Goal: Information Seeking & Learning: Learn about a topic

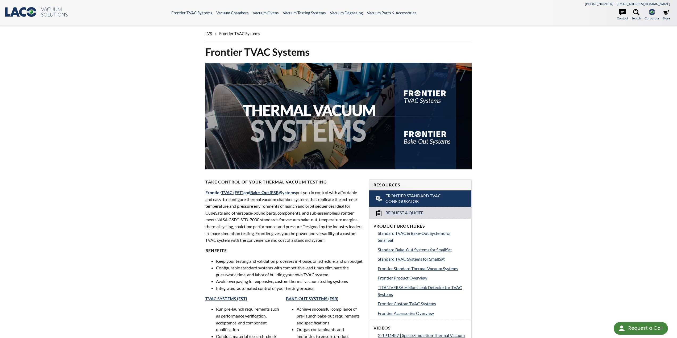
click at [80, 99] on div "LVS » Frontier TVAC Systems Frontier TVAC Systems Take Control of Your Thermal …" at bounding box center [338, 337] width 677 height 622
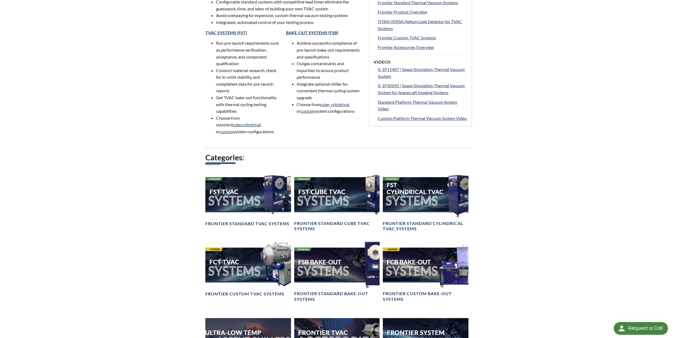
scroll to position [426, 0]
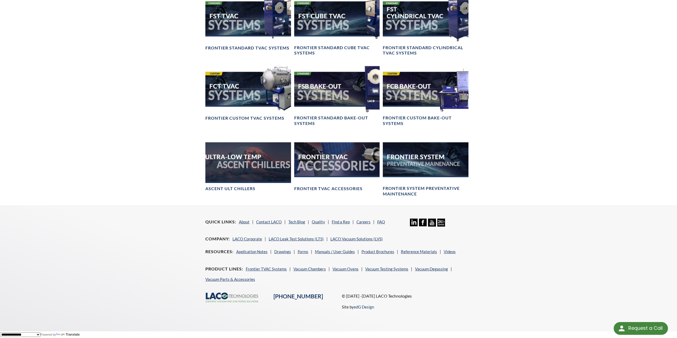
scroll to position [316, 0]
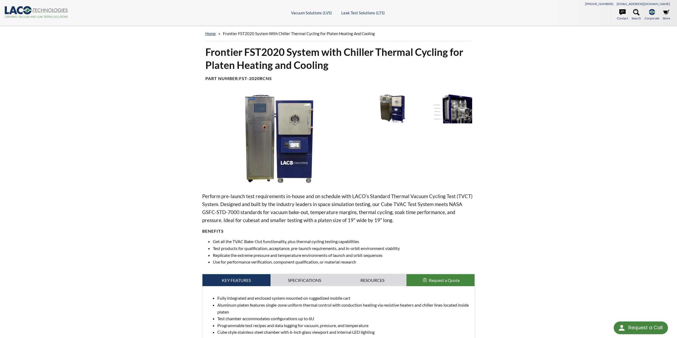
select select "Language Translate Widget"
drag, startPoint x: 313, startPoint y: 119, endPoint x: 494, endPoint y: 149, distance: 183.7
click at [498, 149] on div "Frontier FST2020 System with Chiller Thermal Cycling for Platen Heating and Coo…" at bounding box center [338, 287] width 341 height 485
click at [270, 136] on img at bounding box center [281, 138] width 159 height 89
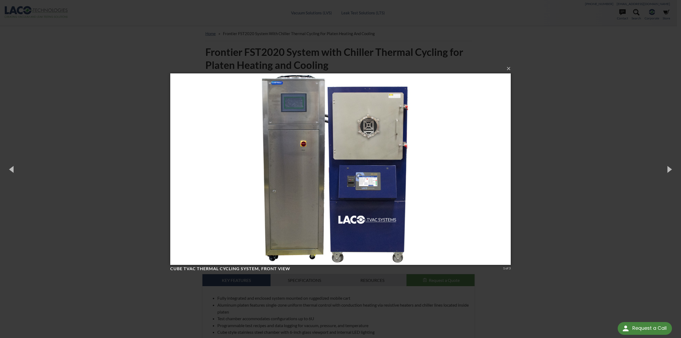
click at [270, 136] on img at bounding box center [340, 169] width 341 height 213
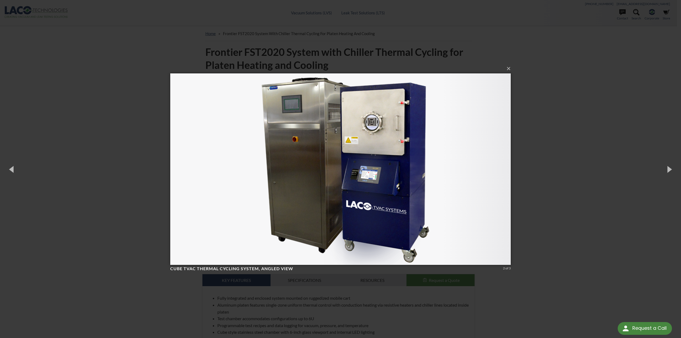
click at [270, 136] on img at bounding box center [340, 169] width 341 height 213
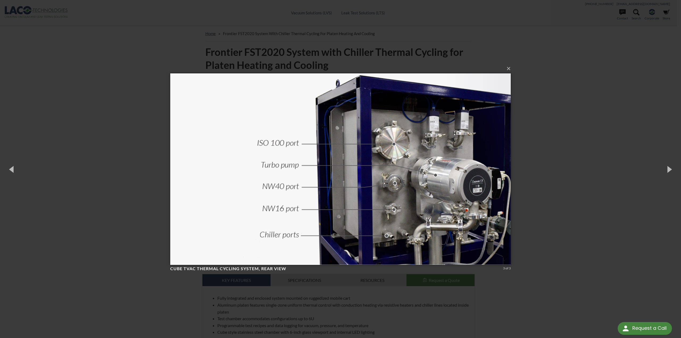
drag, startPoint x: 270, startPoint y: 136, endPoint x: 270, endPoint y: 133, distance: 3.5
click at [270, 133] on img at bounding box center [340, 169] width 341 height 213
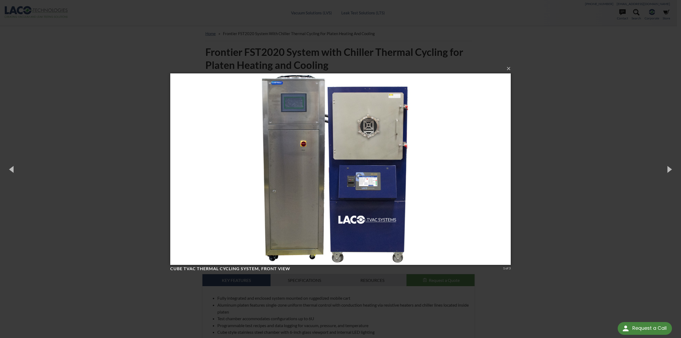
click at [108, 115] on div "× Cube TVAC Thermal Cycling System, front view 1 of 3 Loading..." at bounding box center [340, 169] width 681 height 338
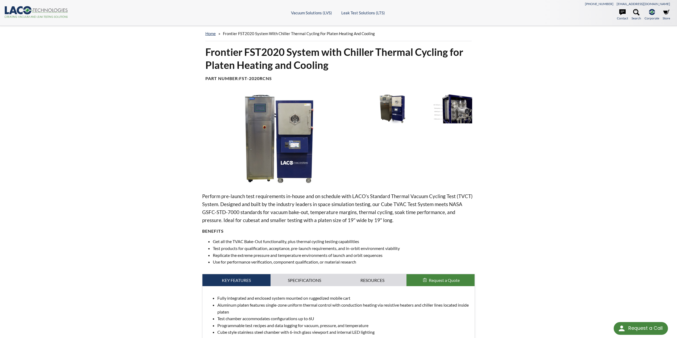
click at [397, 4] on header ".cls-1{fill:#193661;}.cls-2{fill:#58595b;}.cls-3{fill:url(#radial-gradient);}.c…" at bounding box center [338, 13] width 677 height 26
